Goal: Information Seeking & Learning: Learn about a topic

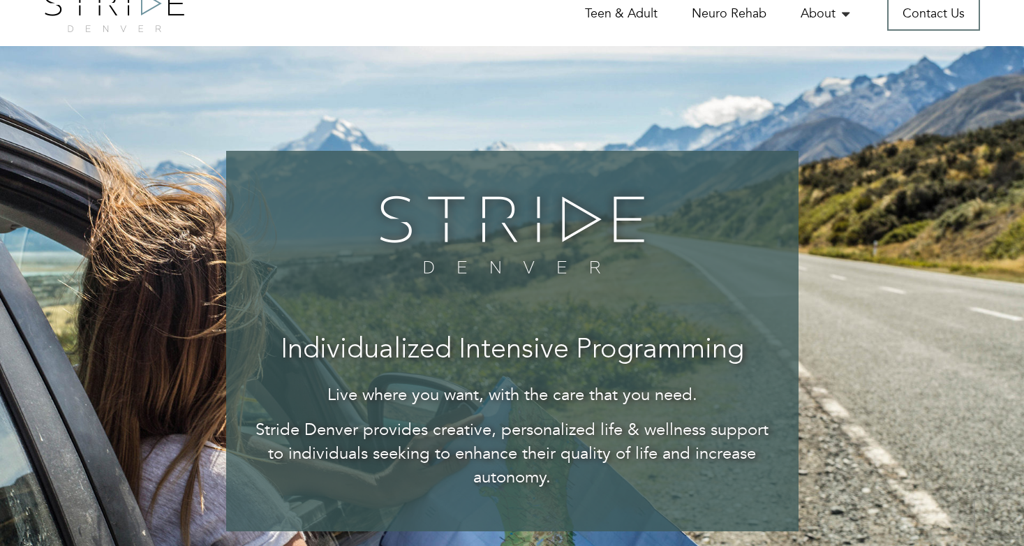
scroll to position [26, 0]
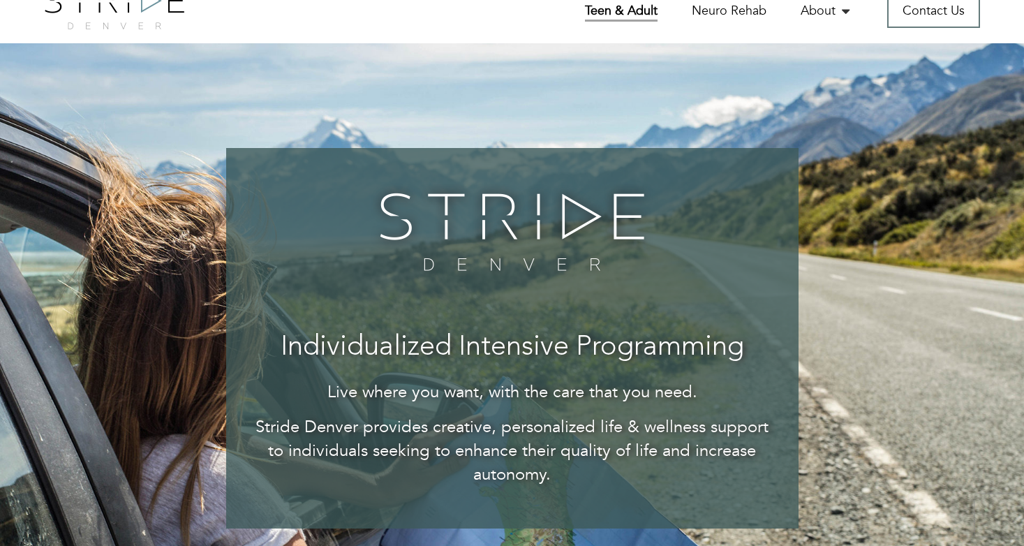
click at [626, 6] on link "Teen & Adult" at bounding box center [621, 12] width 73 height 20
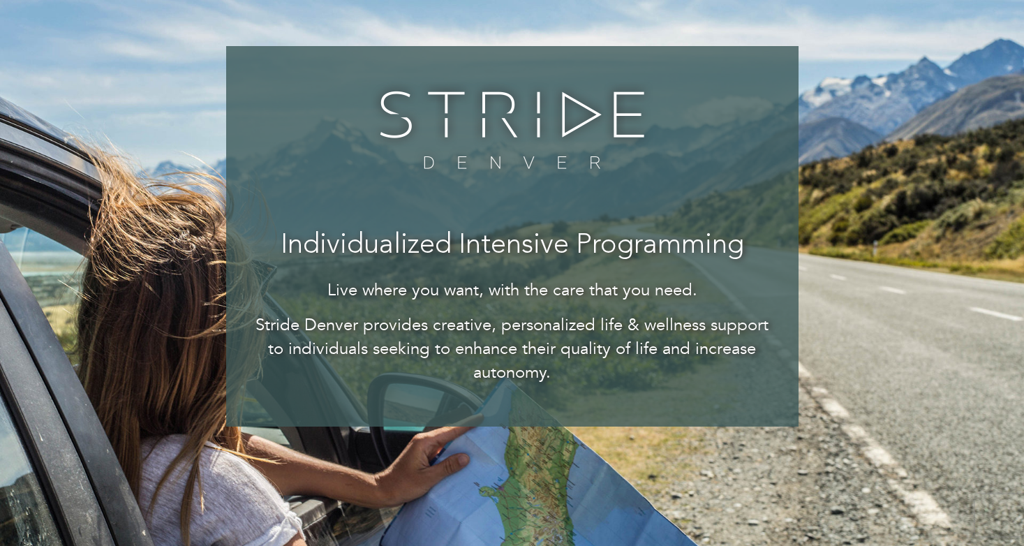
scroll to position [155, 0]
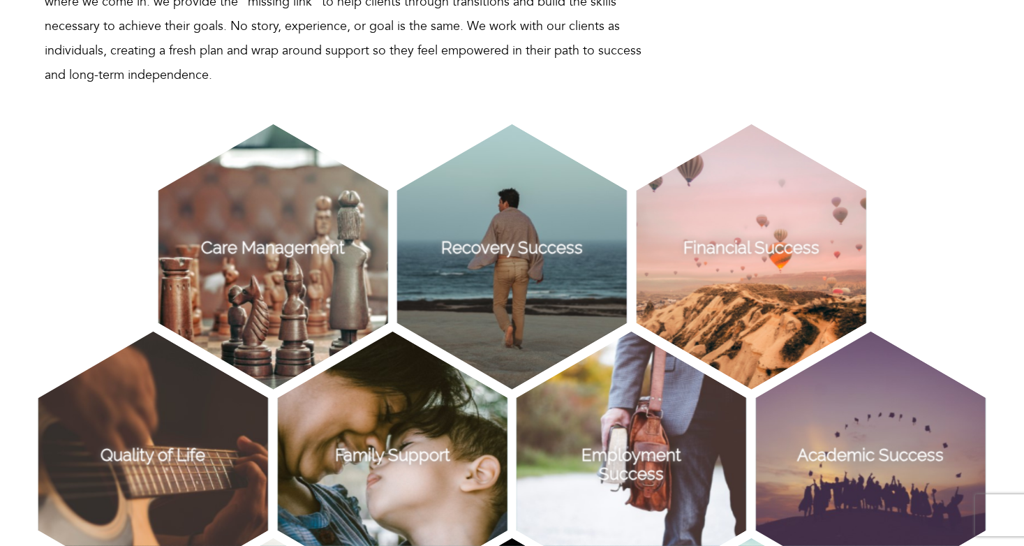
scroll to position [786, 0]
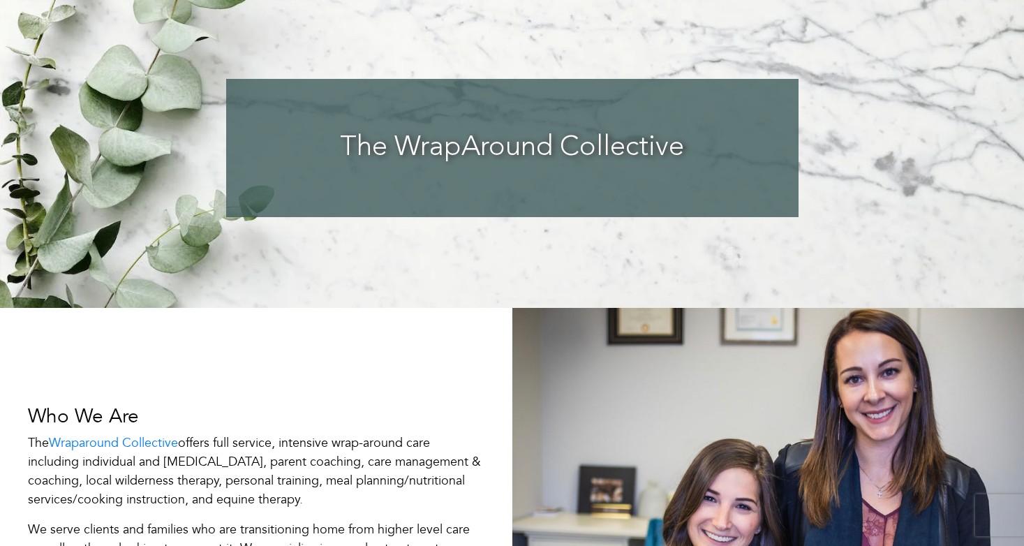
scroll to position [376, 0]
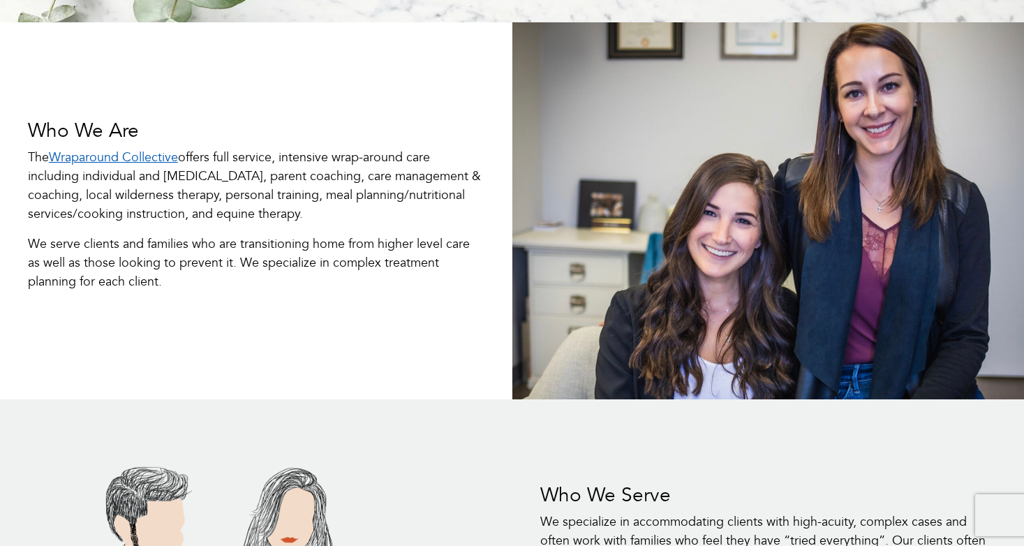
click at [163, 160] on link "Wraparound Collective" at bounding box center [113, 157] width 129 height 17
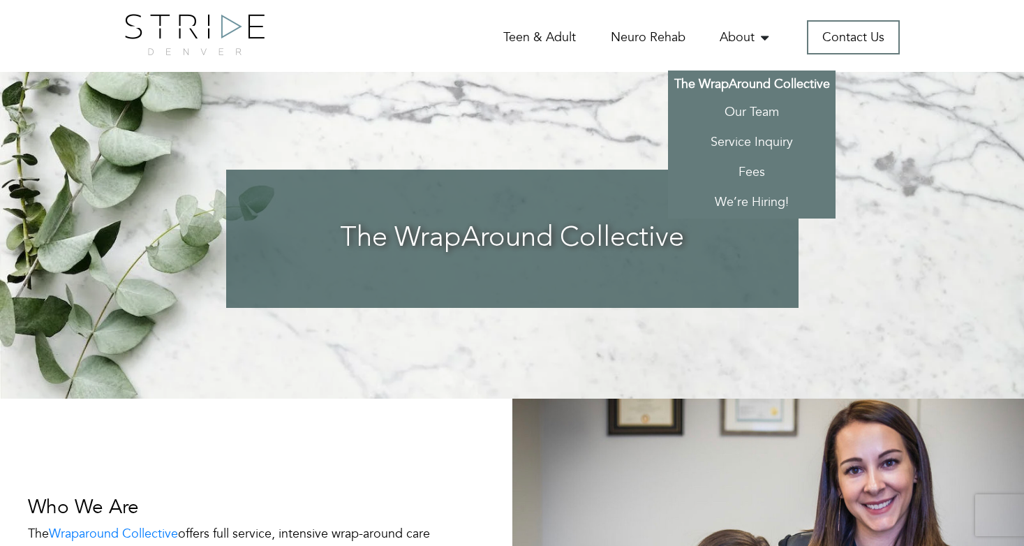
scroll to position [0, 0]
click at [746, 173] on link "Fees" at bounding box center [752, 173] width 168 height 30
